Goal: Entertainment & Leisure: Consume media (video, audio)

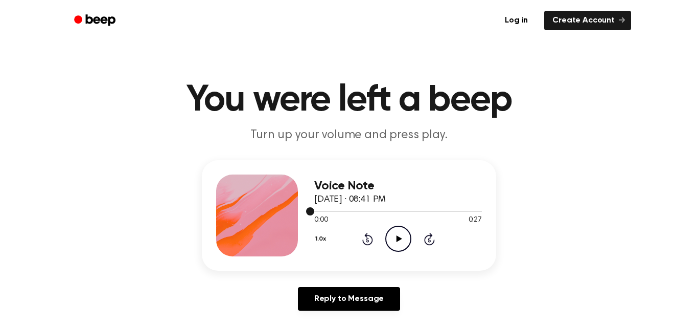
click at [390, 212] on div at bounding box center [398, 211] width 168 height 8
click at [396, 238] on icon at bounding box center [399, 238] width 6 height 7
drag, startPoint x: 385, startPoint y: 209, endPoint x: 306, endPoint y: 218, distance: 79.7
click at [306, 218] on div "Voice Note September 11, 2025 · 08:41 PM 0:13 0:27 Your browser does not suppor…" at bounding box center [349, 215] width 294 height 110
click at [340, 211] on div at bounding box center [398, 211] width 168 height 1
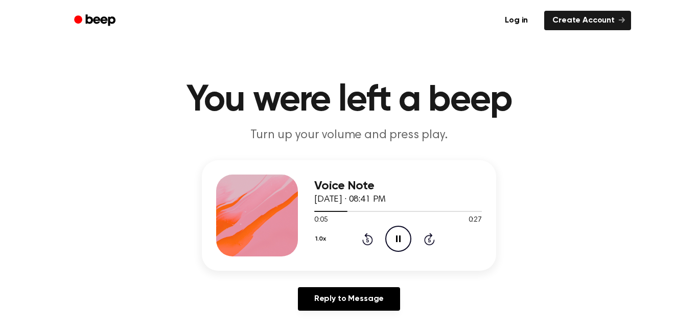
click at [312, 212] on div "Voice Note September 11, 2025 · 08:41 PM 0:05 0:27 Your browser does not suppor…" at bounding box center [349, 215] width 294 height 110
click at [315, 213] on div at bounding box center [398, 211] width 168 height 8
click at [393, 230] on icon "Play Audio" at bounding box center [398, 238] width 26 height 26
click at [399, 233] on icon "Play Audio" at bounding box center [398, 238] width 26 height 26
